Goal: Find specific page/section: Find specific page/section

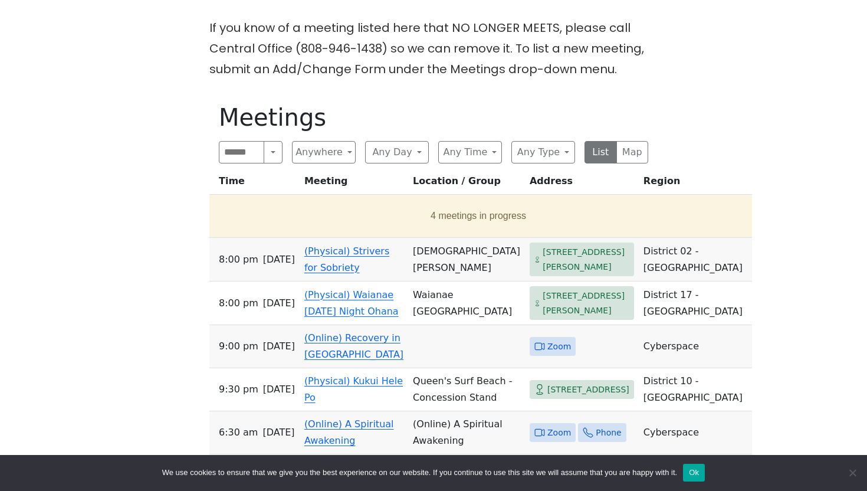
scroll to position [390, 0]
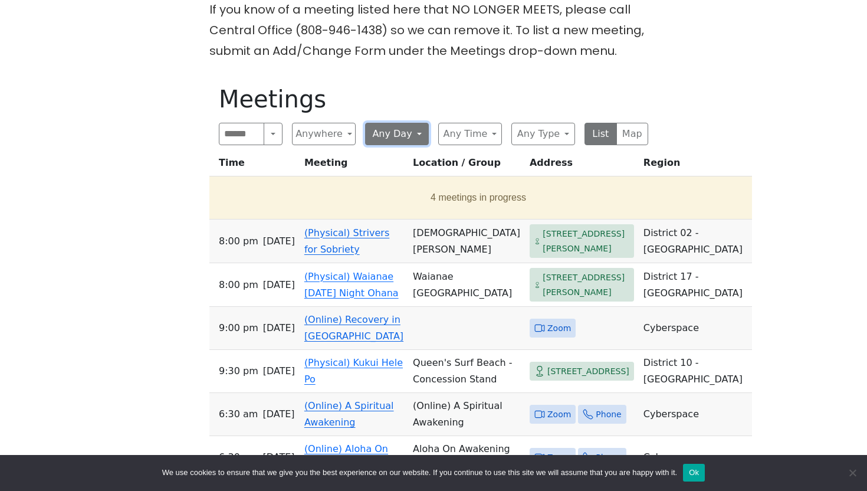
click at [394, 137] on button "Any Day" at bounding box center [397, 134] width 64 height 22
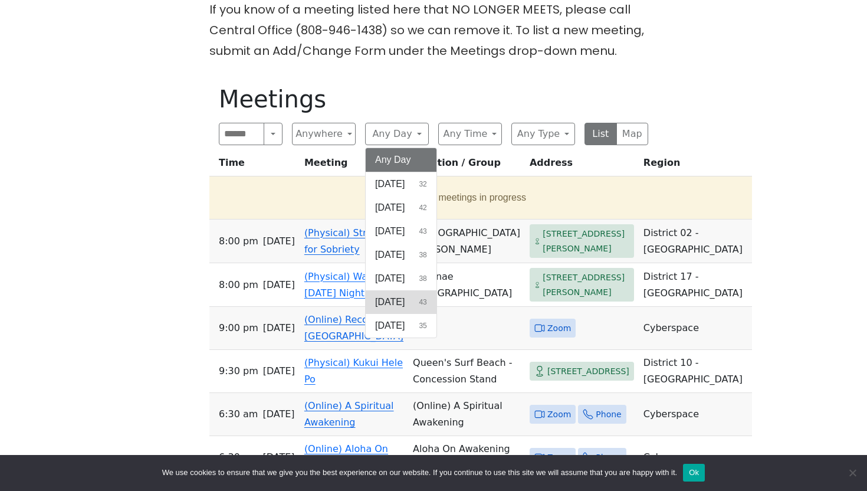
click at [398, 302] on span "[DATE]" at bounding box center [390, 302] width 30 height 14
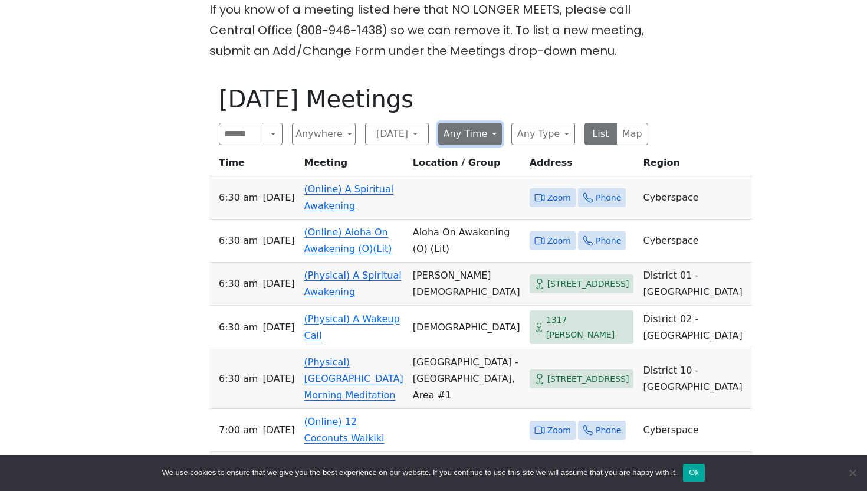
click at [487, 129] on button "Any Time" at bounding box center [470, 134] width 64 height 22
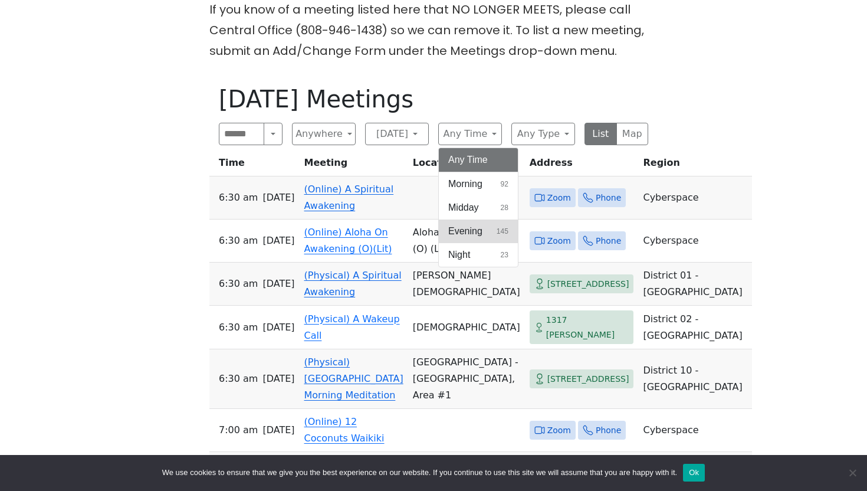
click at [478, 229] on span "Evening" at bounding box center [465, 231] width 34 height 14
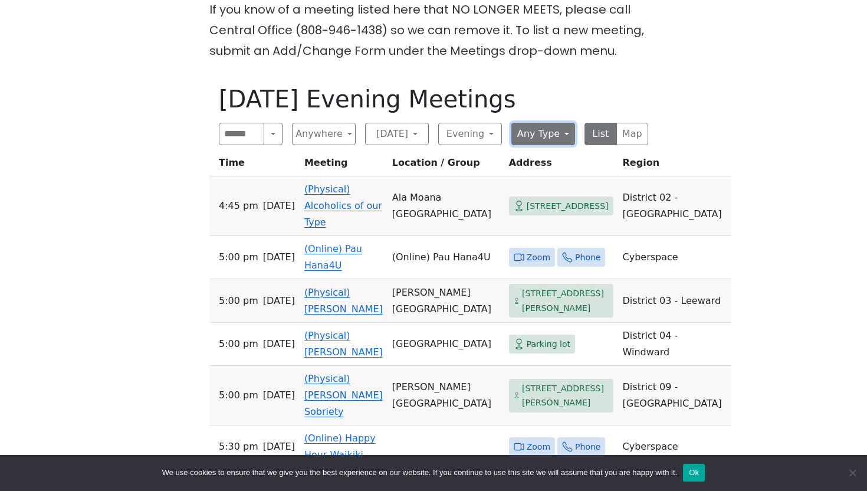
click at [546, 133] on button "Any Type" at bounding box center [544, 134] width 64 height 22
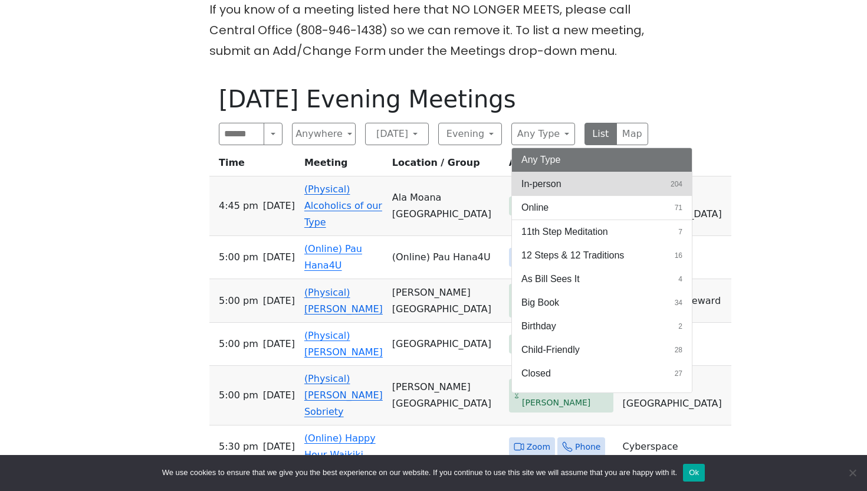
click at [543, 185] on span "In-person" at bounding box center [542, 184] width 40 height 14
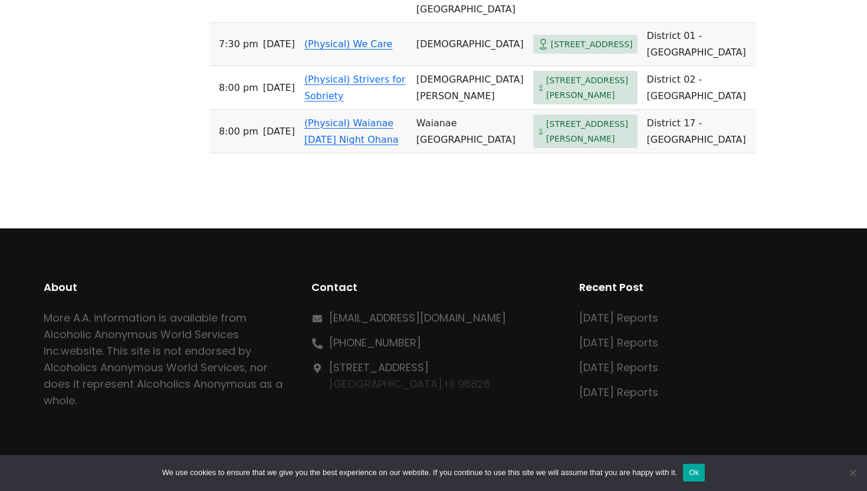
scroll to position [1590, 0]
